Goal: Navigation & Orientation: Understand site structure

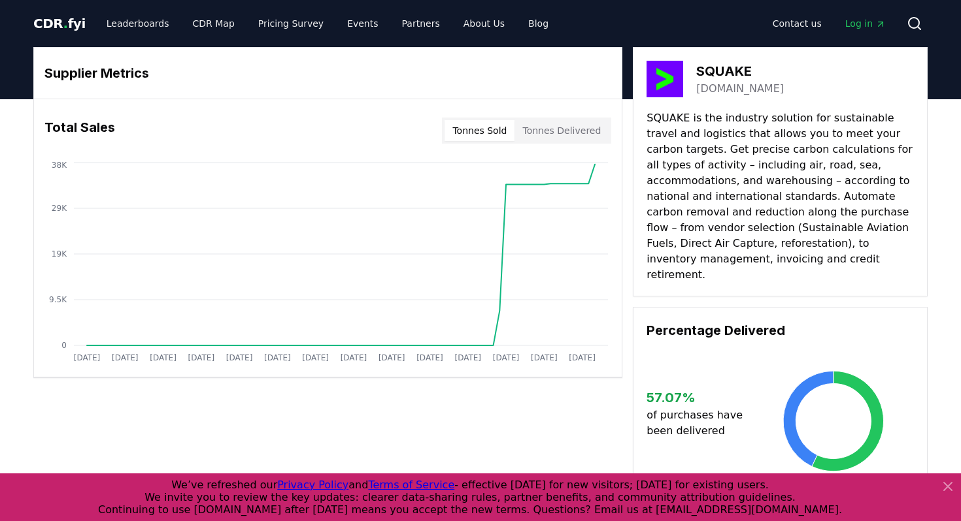
click at [489, 137] on button "Tonnes Sold" at bounding box center [479, 130] width 70 height 21
click at [555, 135] on button "Tonnes Delivered" at bounding box center [561, 130] width 94 height 21
click at [490, 135] on button "Tonnes Sold" at bounding box center [479, 130] width 70 height 21
click at [562, 130] on button "Tonnes Delivered" at bounding box center [561, 130] width 94 height 21
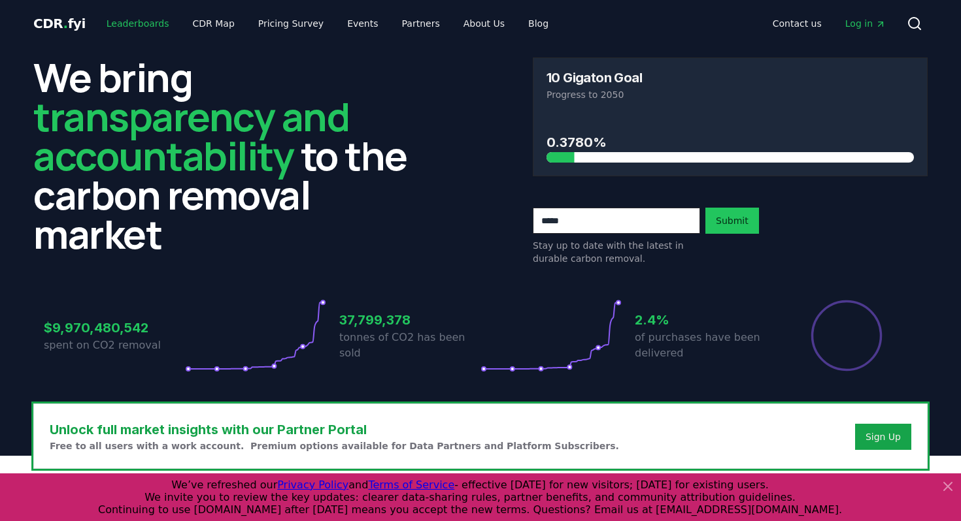
click at [130, 23] on link "Leaderboards" at bounding box center [138, 24] width 84 height 24
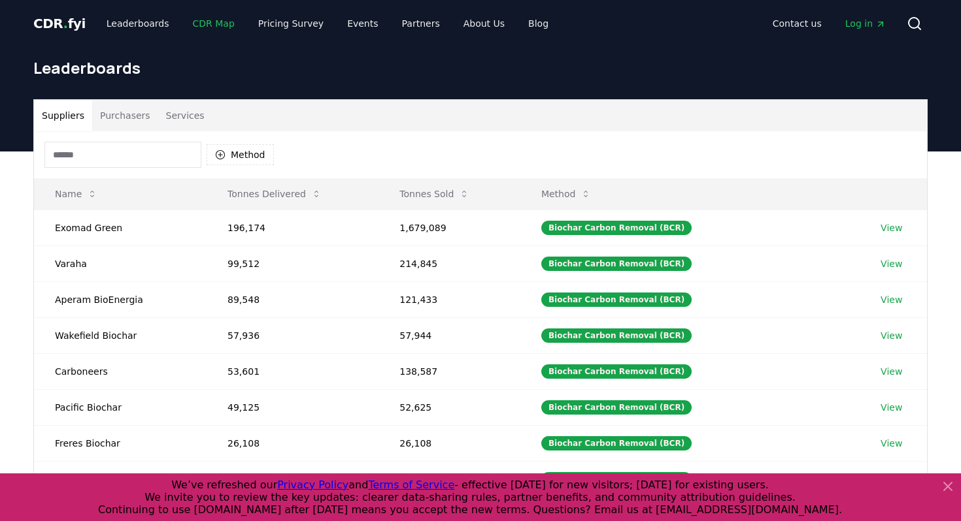
click at [207, 20] on link "CDR Map" at bounding box center [213, 24] width 63 height 24
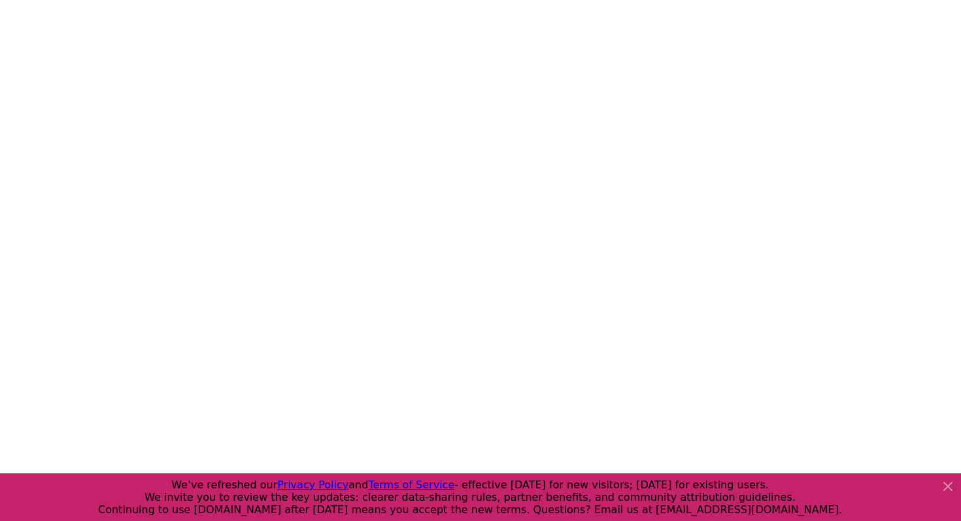
scroll to position [217, 0]
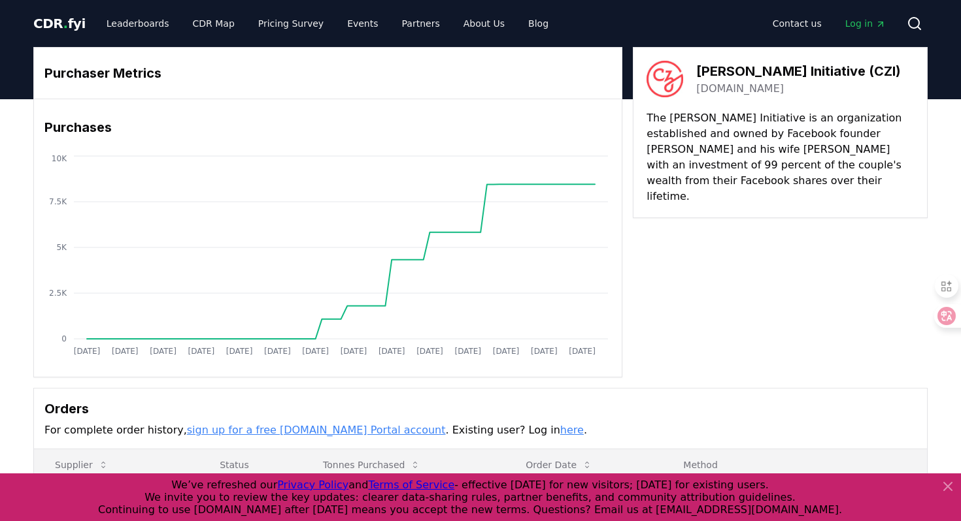
click at [944, 487] on icon at bounding box center [948, 487] width 16 height 16
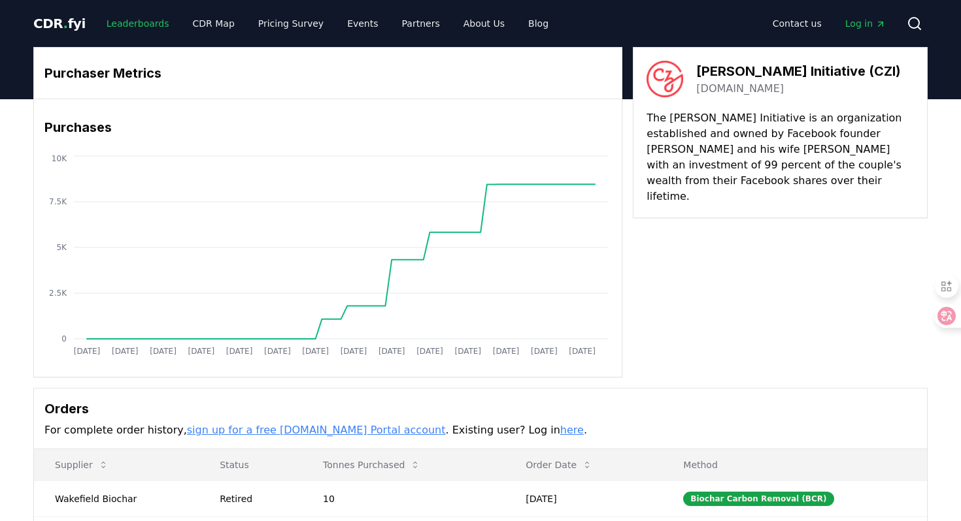
click at [133, 26] on link "Leaderboards" at bounding box center [138, 24] width 84 height 24
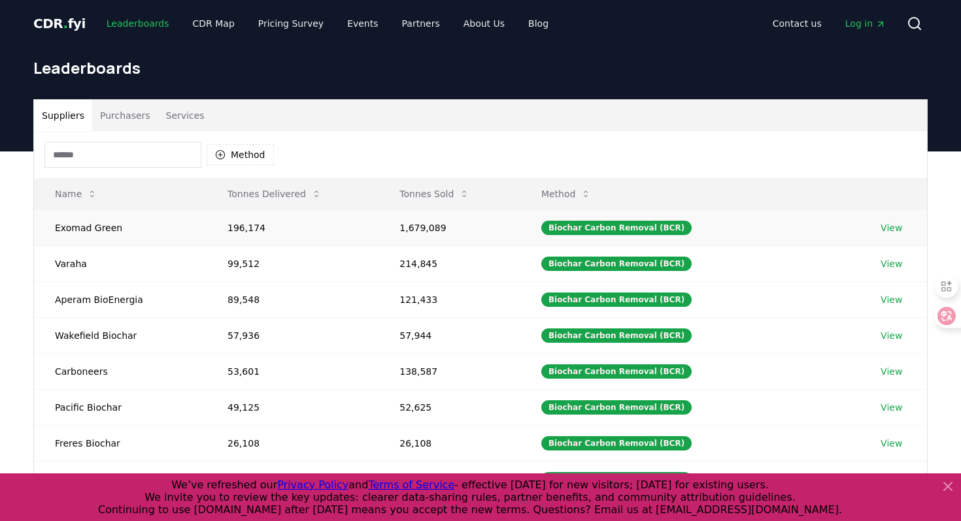
scroll to position [362, 0]
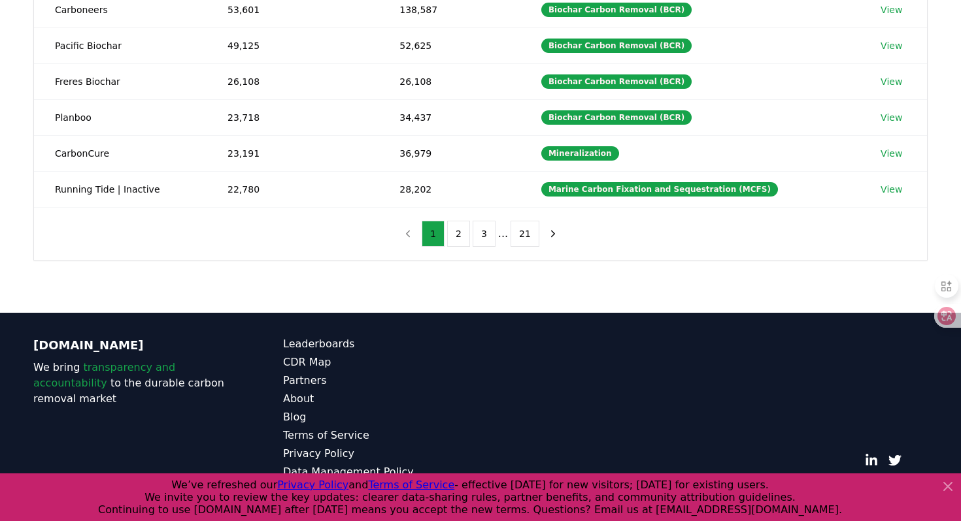
click at [952, 490] on icon at bounding box center [948, 487] width 16 height 16
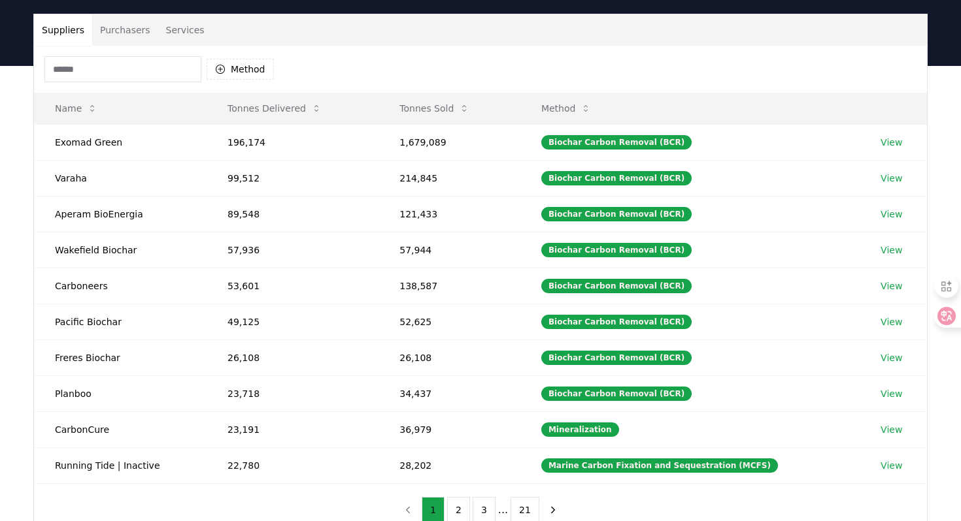
scroll to position [0, 0]
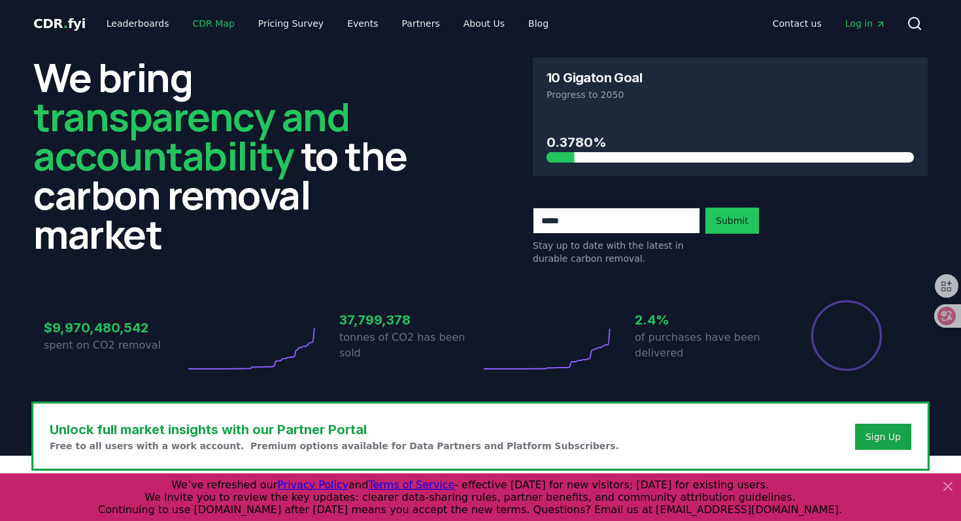
click at [192, 27] on link "CDR Map" at bounding box center [213, 24] width 63 height 24
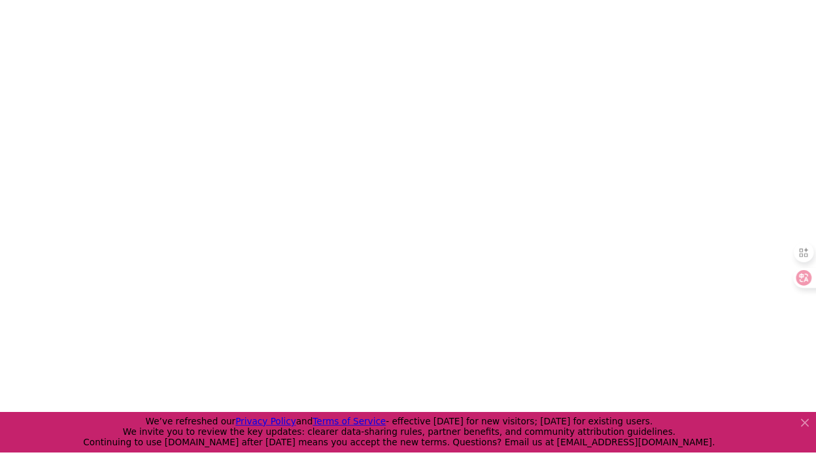
scroll to position [228, 0]
